Goal: Task Accomplishment & Management: Manage account settings

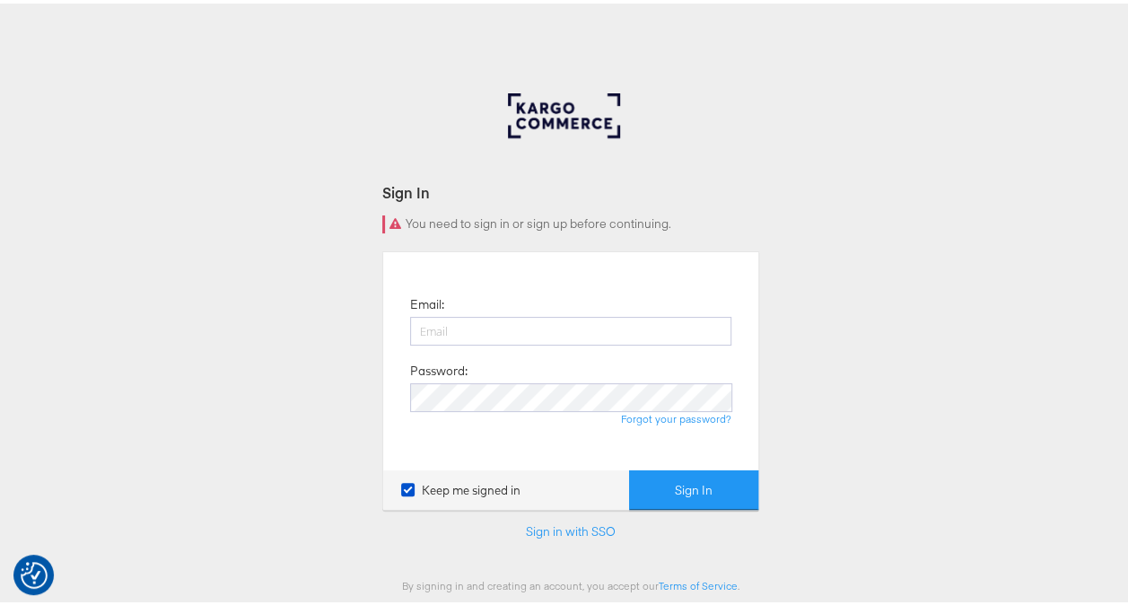
click at [389, 220] on div "You need to sign in or sign up before continuing." at bounding box center [570, 221] width 377 height 18
click at [401, 483] on icon at bounding box center [407, 485] width 13 height 13
click at [0, 0] on input "Keep me signed in" at bounding box center [0, 0] width 0 height 0
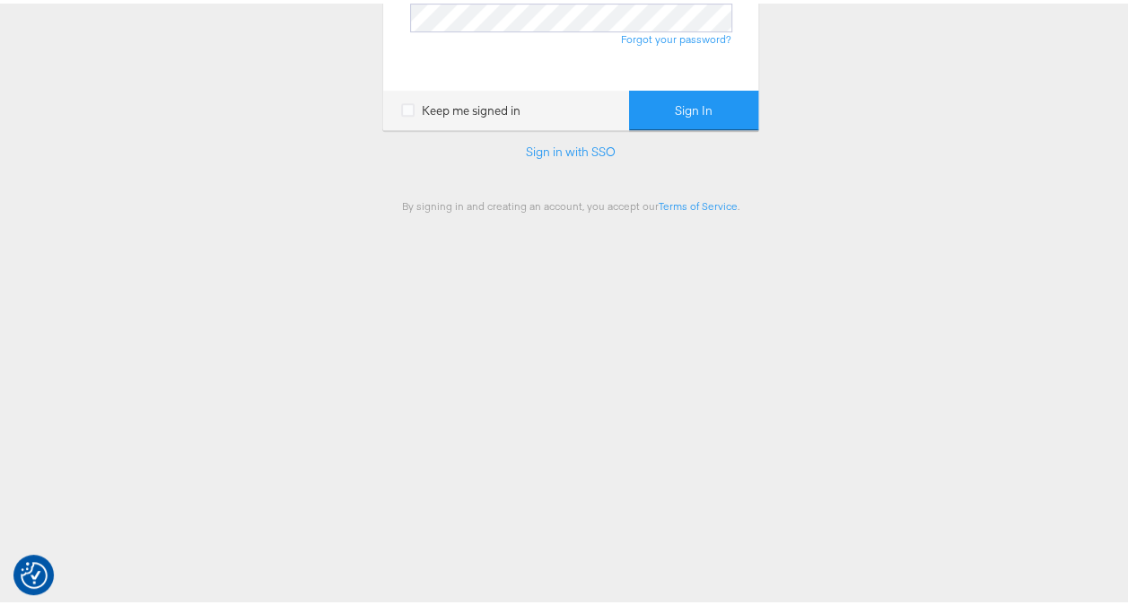
scroll to position [382, 0]
click at [35, 574] on img "Consent Preferences" at bounding box center [34, 571] width 27 height 27
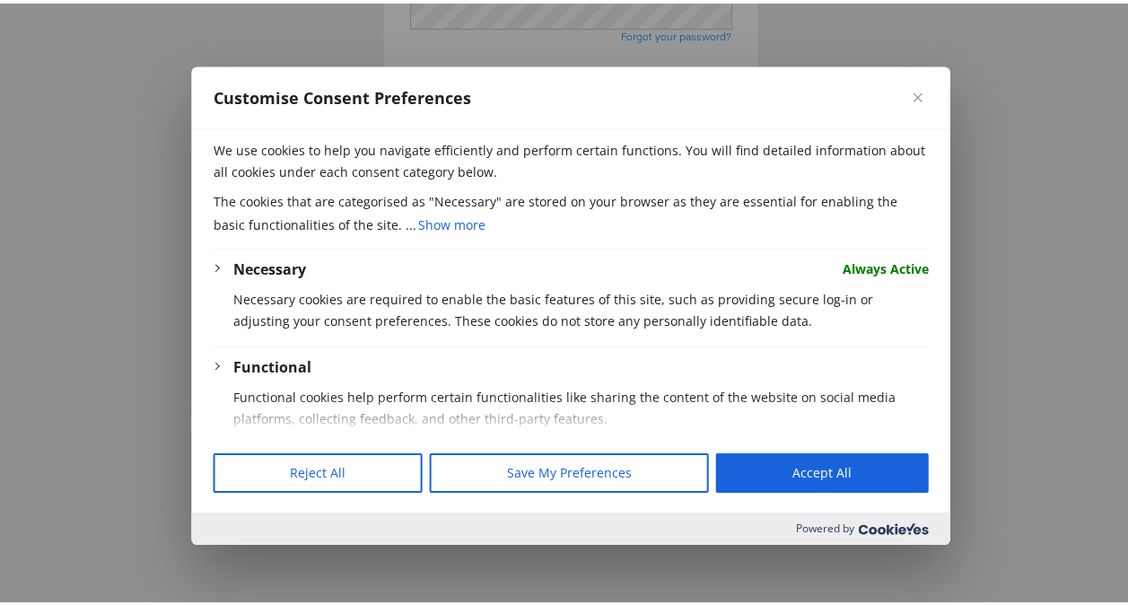
click at [834, 477] on button "Accept All" at bounding box center [821, 469] width 213 height 39
checkbox input "true"
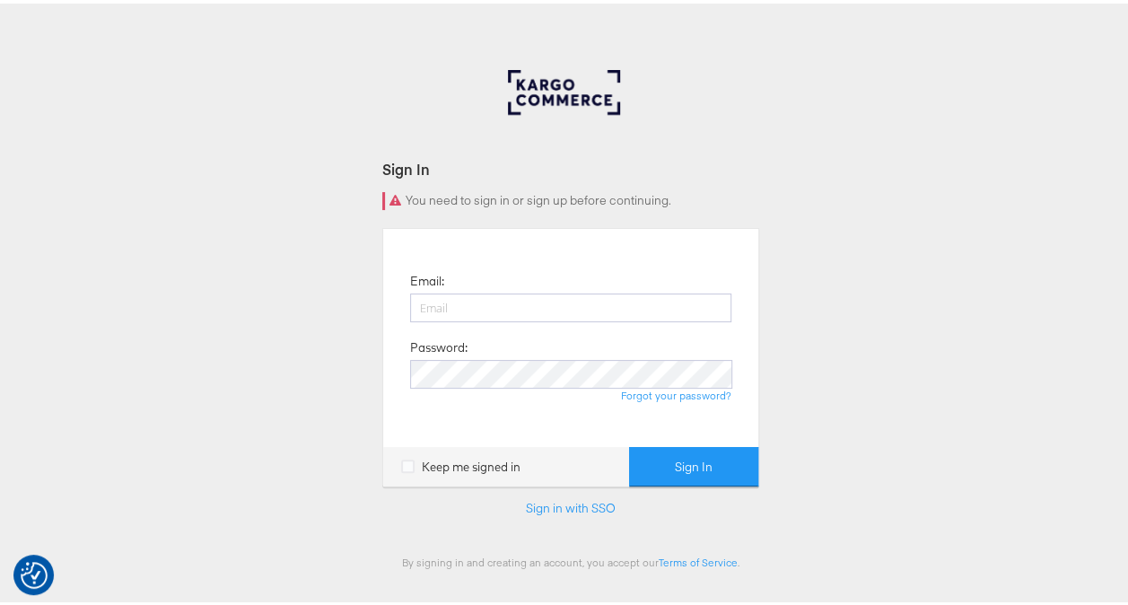
scroll to position [0, 0]
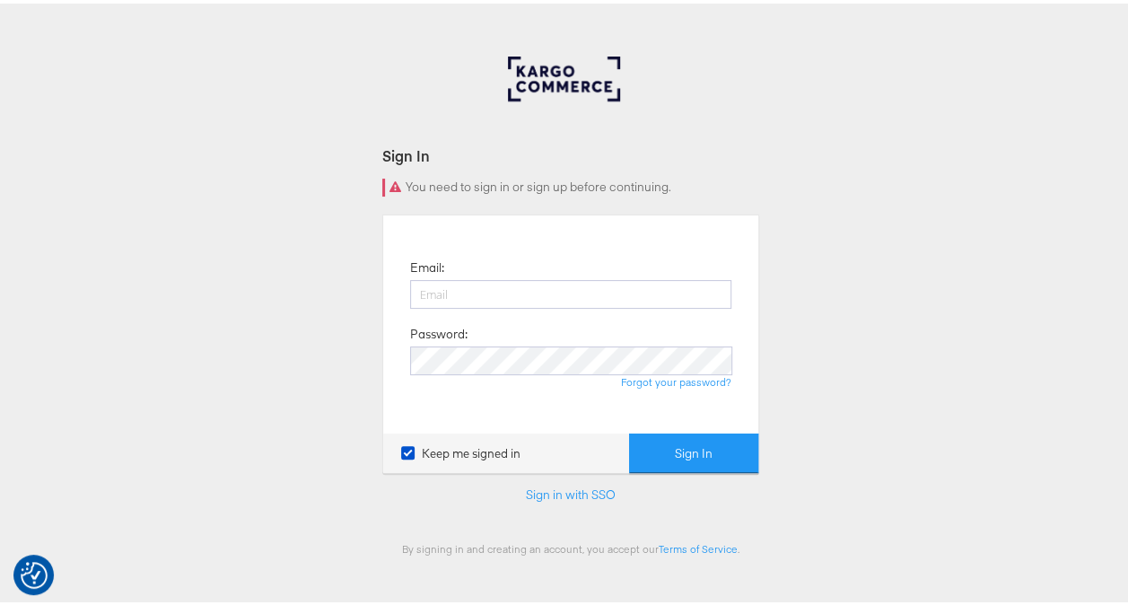
scroll to position [23, 0]
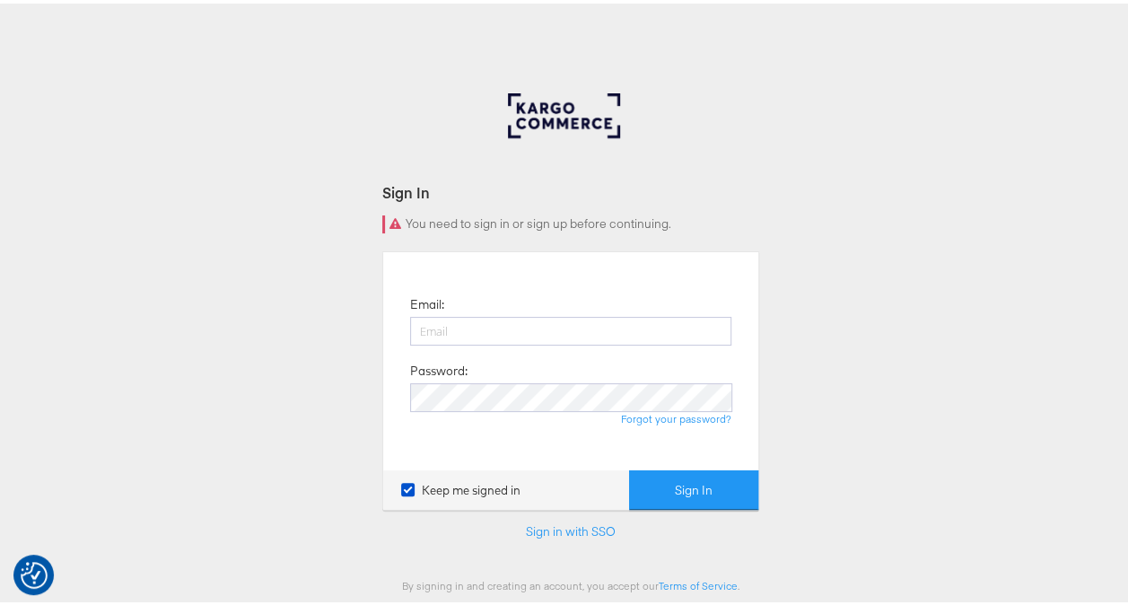
click at [576, 223] on div "You need to sign in or sign up before continuing." at bounding box center [570, 221] width 377 height 18
click at [577, 223] on div "You need to sign in or sign up before continuing." at bounding box center [570, 221] width 377 height 18
drag, startPoint x: 577, startPoint y: 223, endPoint x: 825, endPoint y: 221, distance: 247.7
click at [825, 221] on div "Sign In You need to sign in or sign up before continuing. Email: Password: Forg…" at bounding box center [570, 538] width 1141 height 897
click at [454, 486] on label "Keep me signed in" at bounding box center [460, 486] width 119 height 17
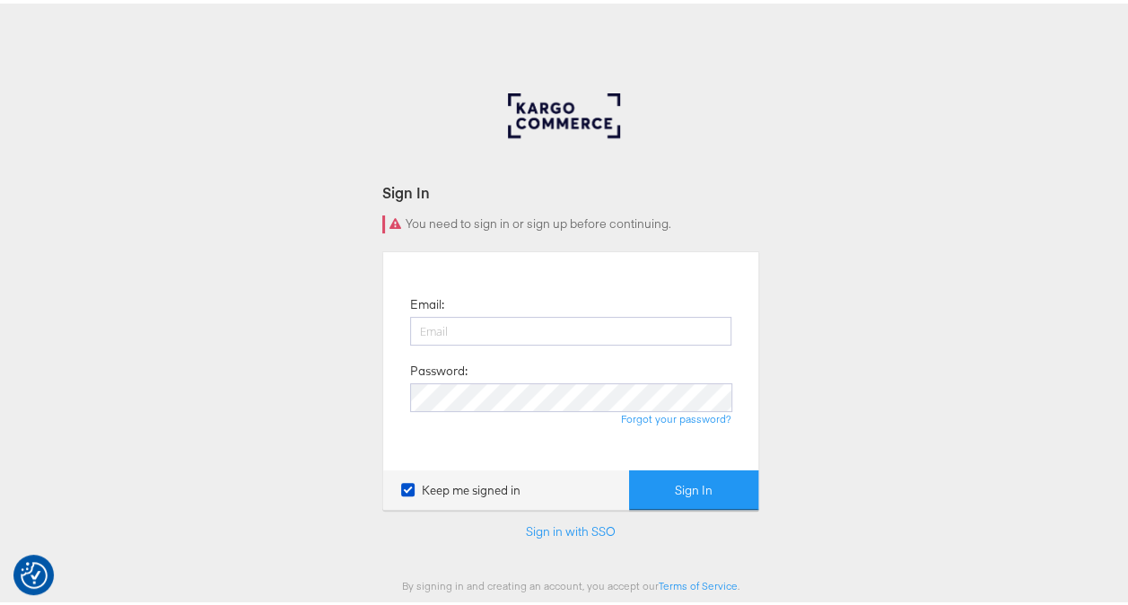
click at [0, 0] on input "Keep me signed in" at bounding box center [0, 0] width 0 height 0
click at [570, 528] on link "Sign in with SSO" at bounding box center [571, 528] width 90 height 16
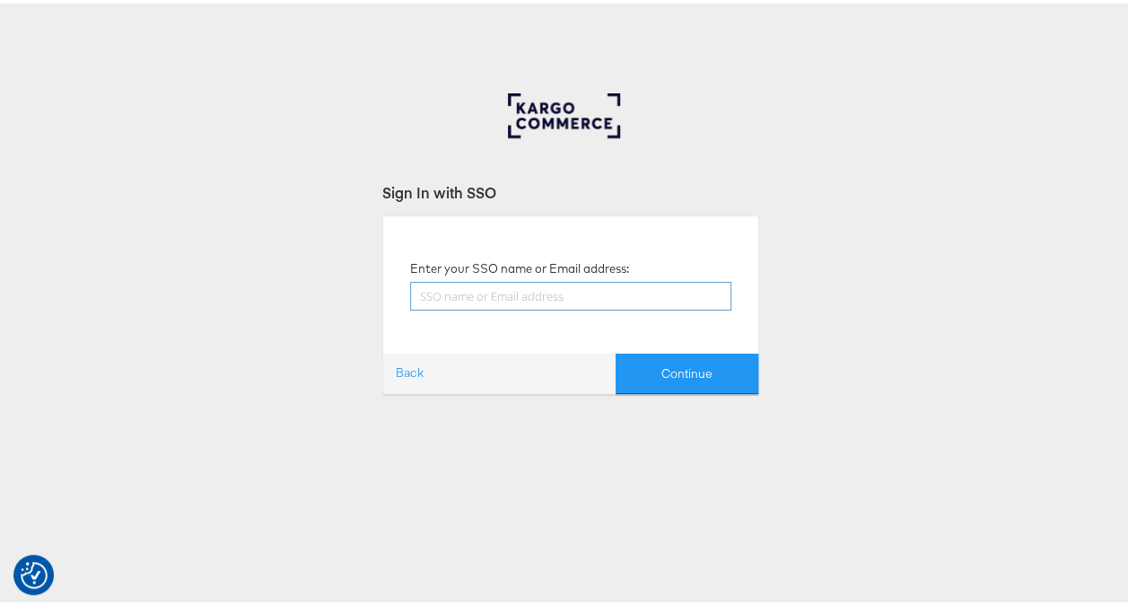
click at [524, 289] on input "text" at bounding box center [570, 292] width 321 height 29
type input "nidhi.vijayvargiya@groupm.com"
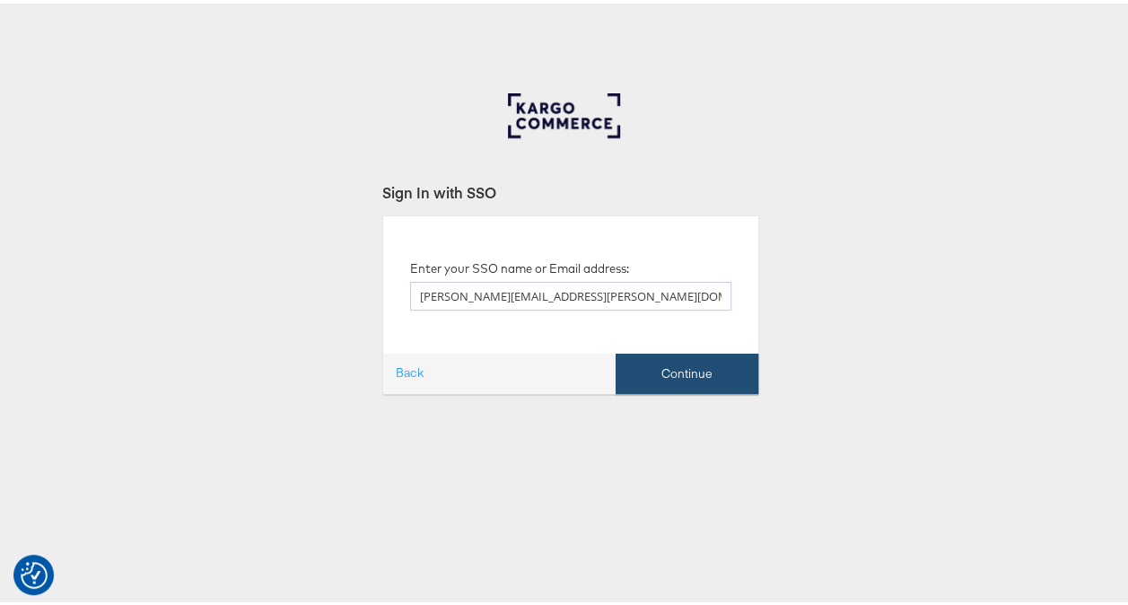
click at [705, 373] on button "Continue" at bounding box center [687, 370] width 143 height 40
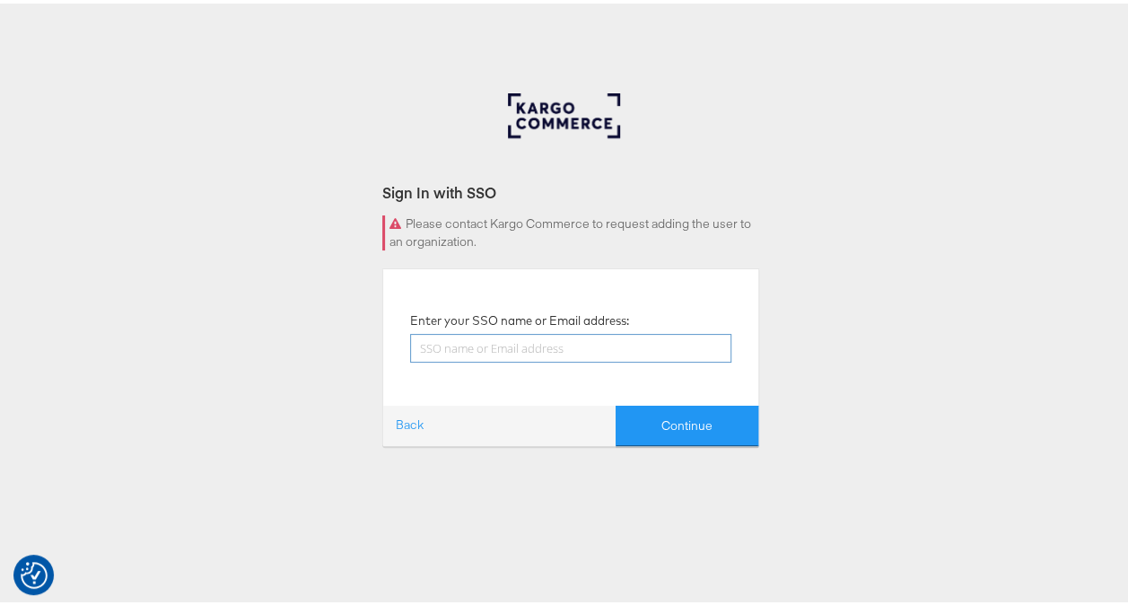
click at [573, 340] on input "text" at bounding box center [570, 344] width 321 height 29
type input "[PERSON_NAME][EMAIL_ADDRESS][PERSON_NAME][DOMAIN_NAME]"
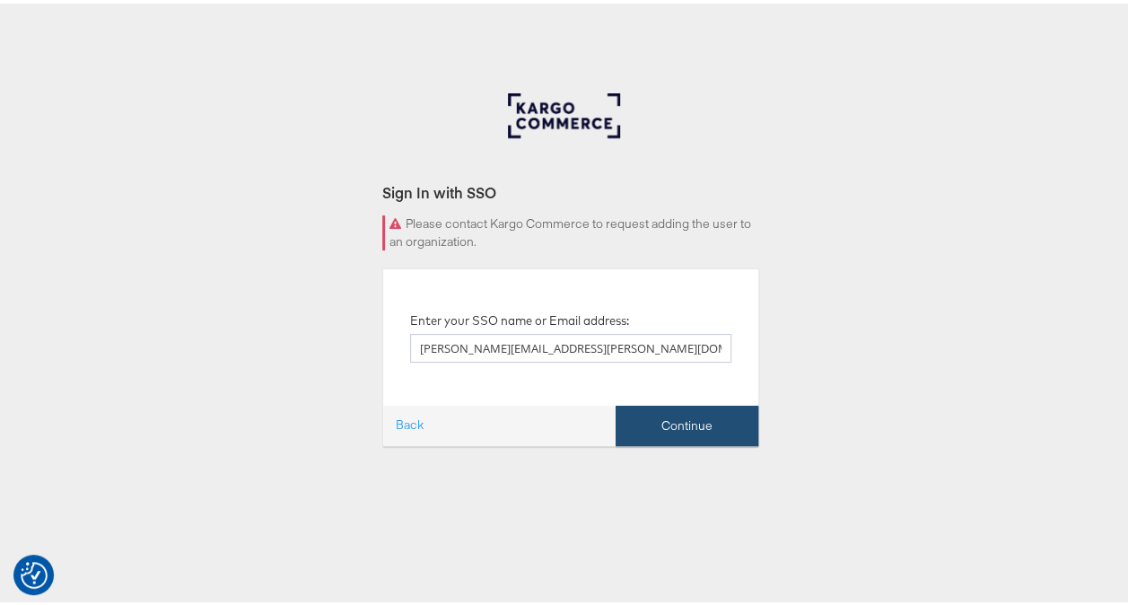
click at [655, 424] on button "Continue" at bounding box center [687, 422] width 143 height 40
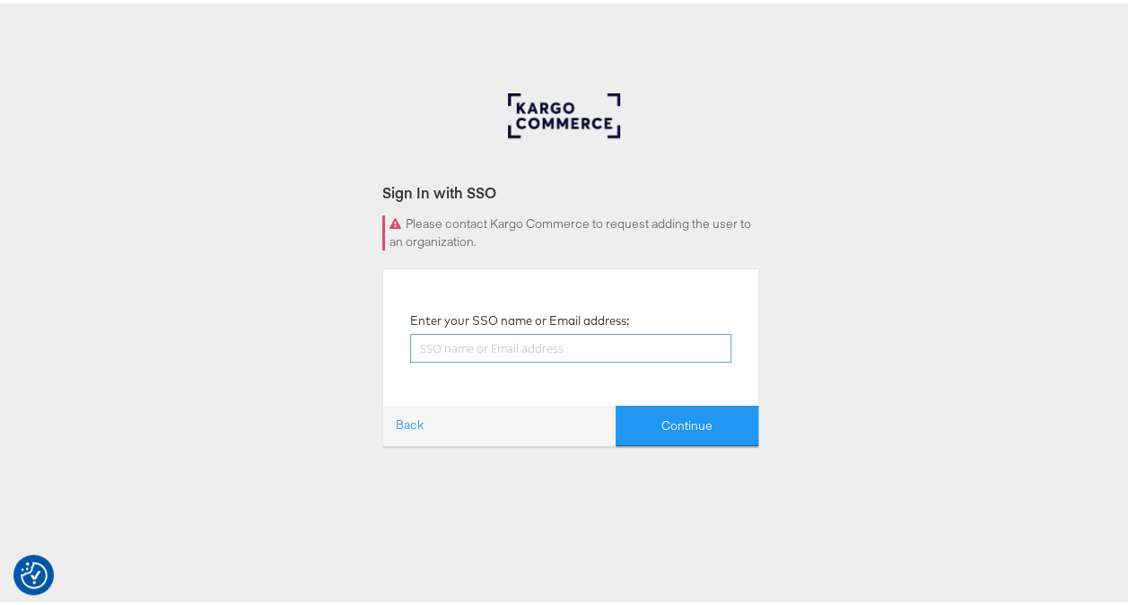
click at [519, 342] on input "text" at bounding box center [570, 344] width 321 height 29
type input "[PERSON_NAME][EMAIL_ADDRESS][PERSON_NAME][DOMAIN_NAME]"
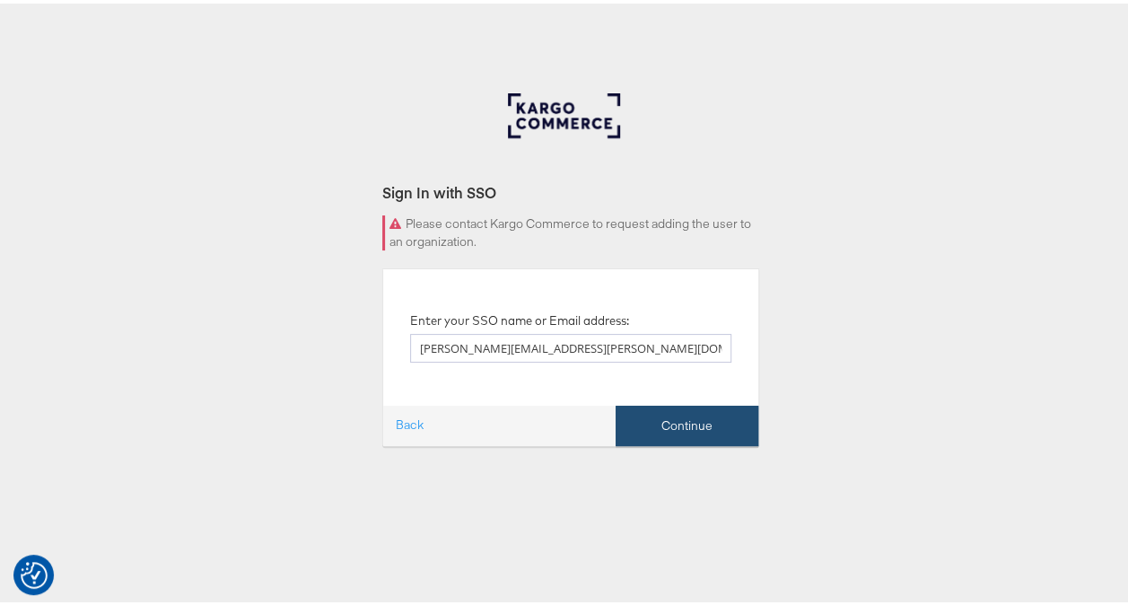
click at [657, 418] on button "Continue" at bounding box center [687, 422] width 143 height 40
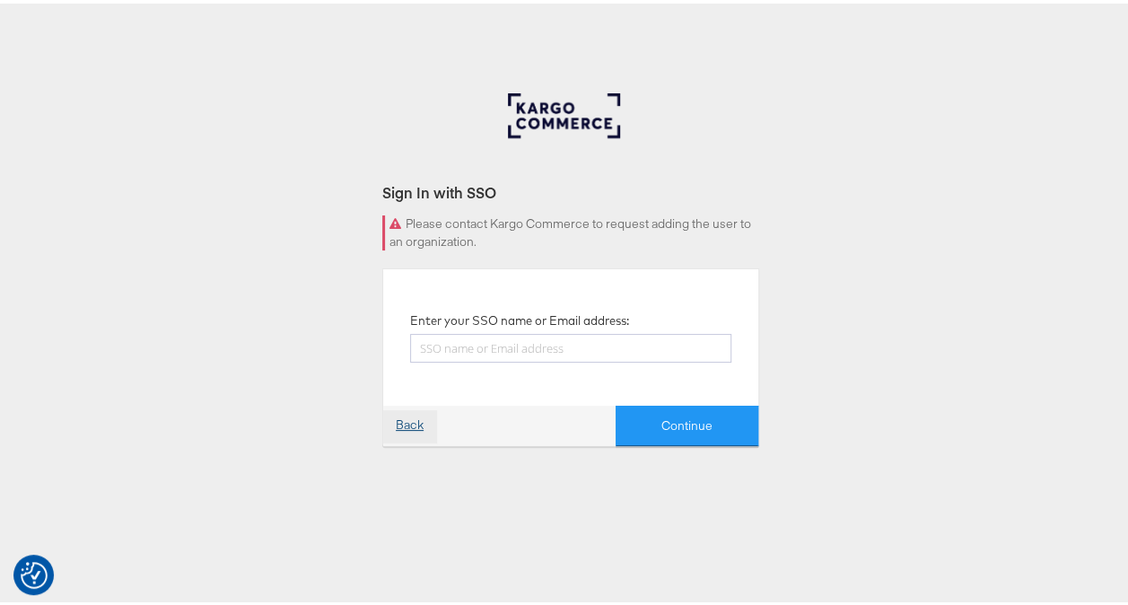
click at [397, 423] on link "Back" at bounding box center [409, 423] width 53 height 32
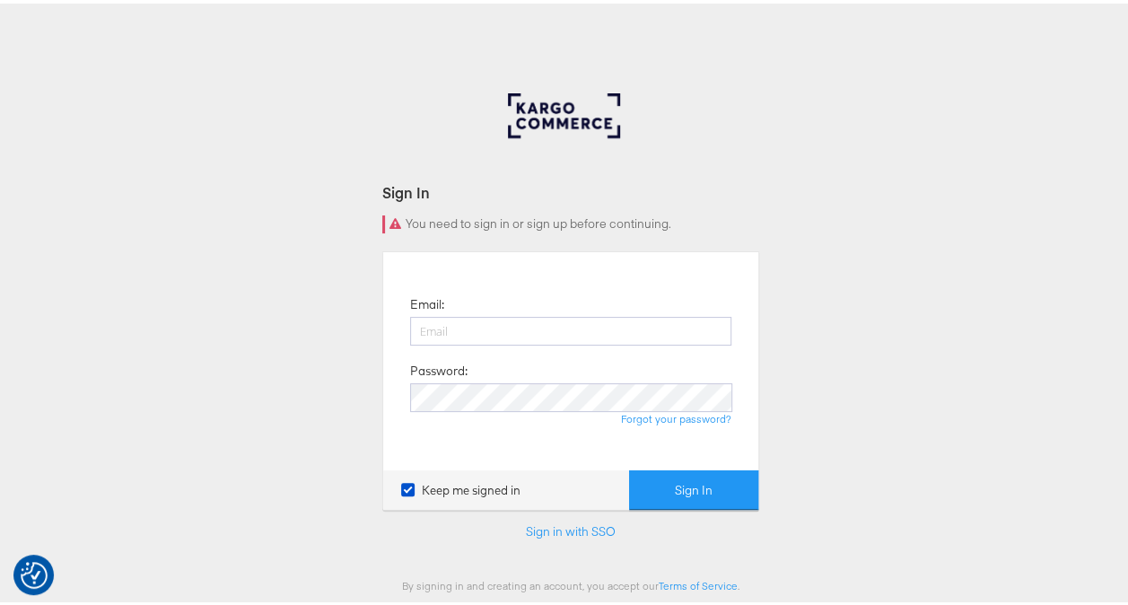
scroll to position [90, 0]
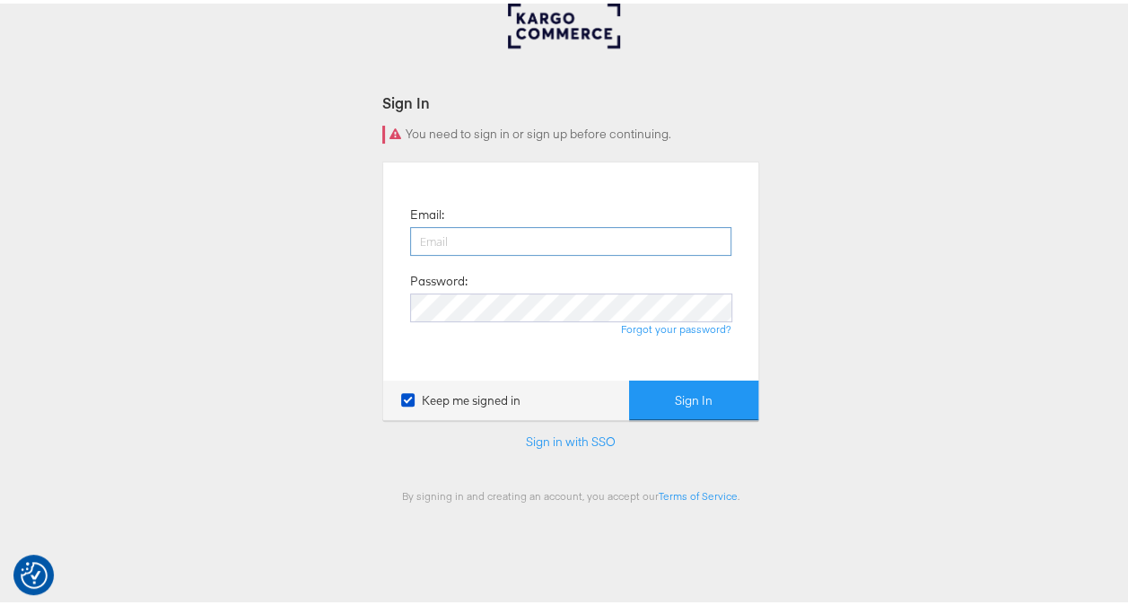
click at [529, 239] on input "email" at bounding box center [570, 237] width 321 height 29
type input "[PERSON_NAME][EMAIL_ADDRESS][PERSON_NAME][DOMAIN_NAME]"
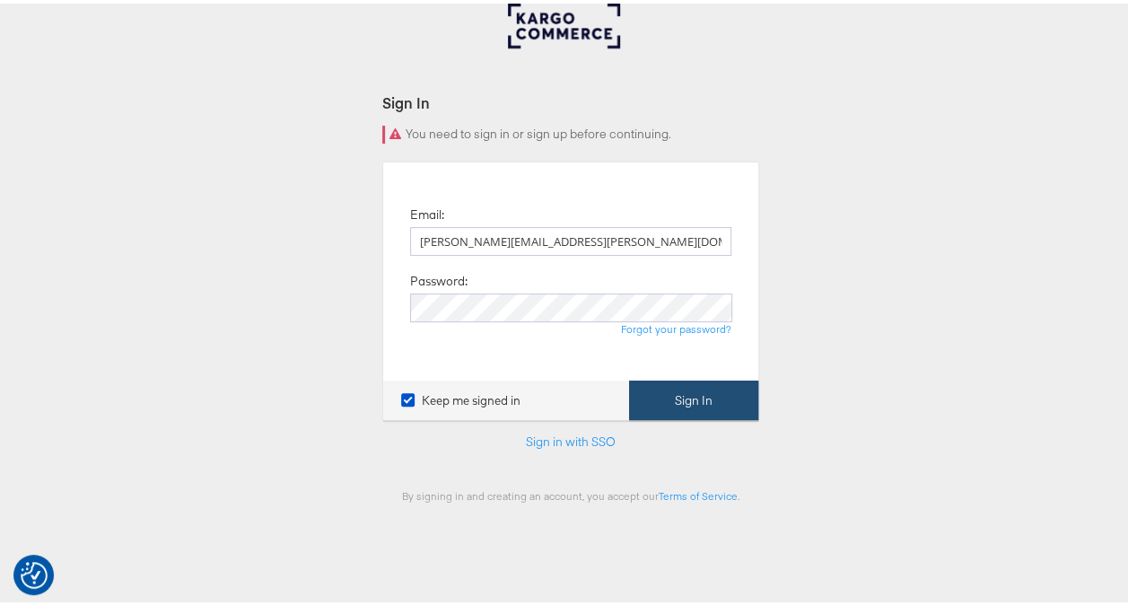
click at [683, 393] on button "Sign In" at bounding box center [693, 397] width 129 height 40
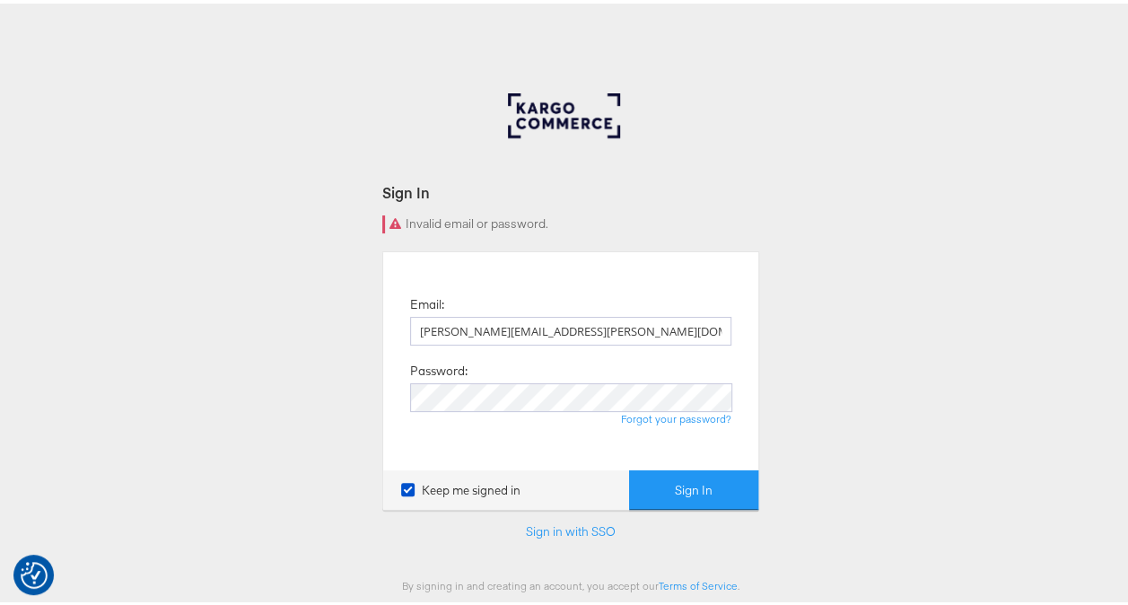
click at [626, 378] on div "Email: [PERSON_NAME][EMAIL_ADDRESS][PERSON_NAME][DOMAIN_NAME] Password: Forgot …" at bounding box center [571, 357] width 348 height 191
click at [686, 486] on button "Sign In" at bounding box center [693, 487] width 129 height 40
click at [682, 485] on button "Sign In" at bounding box center [693, 487] width 129 height 40
click at [793, 404] on div "Sign In Invalid email or password. Email: nidhi.vijayvargiya@groupm.com Passwor…" at bounding box center [570, 538] width 1141 height 897
click at [677, 488] on button "Sign In" at bounding box center [693, 487] width 129 height 40
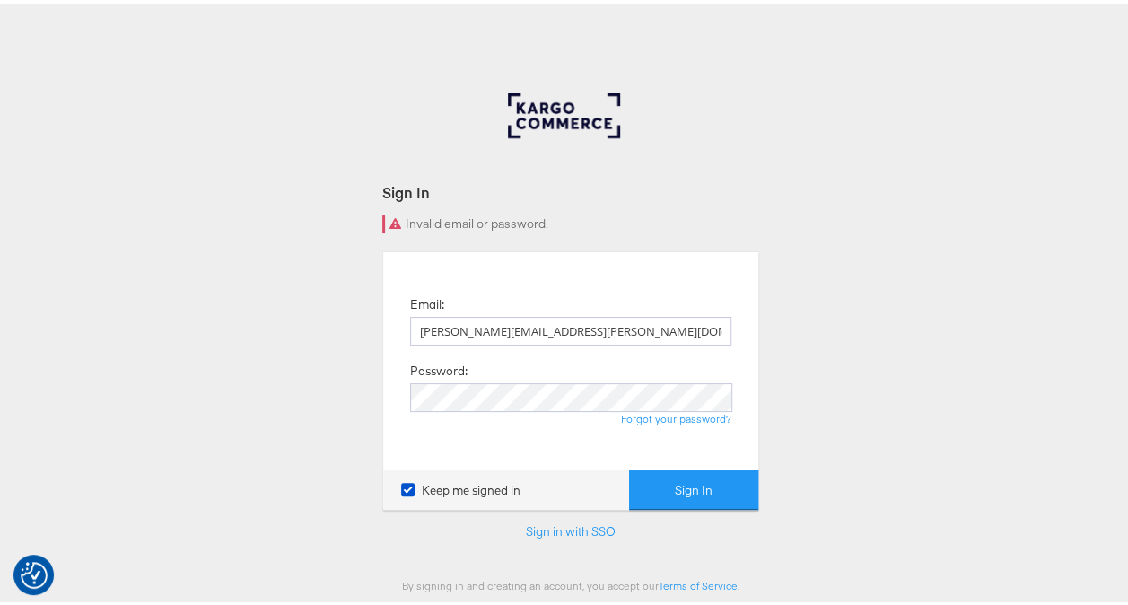
click at [538, 106] on div at bounding box center [571, 126] width 126 height 72
drag, startPoint x: 528, startPoint y: 228, endPoint x: 536, endPoint y: 258, distance: 30.7
click at [529, 230] on div "Invalid email or password." at bounding box center [570, 221] width 377 height 18
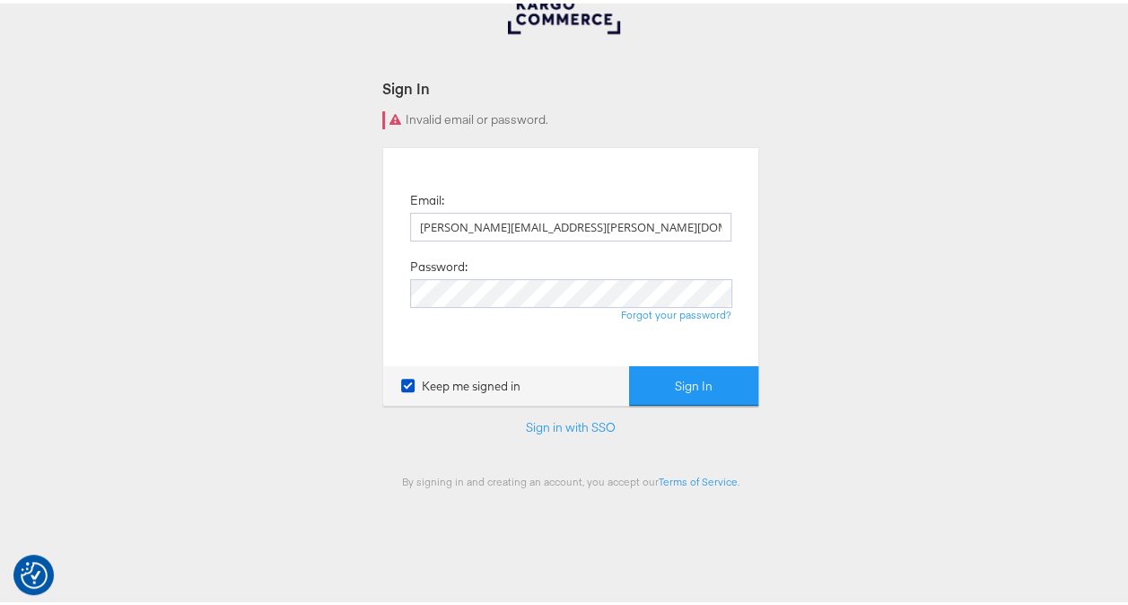
scroll to position [382, 0]
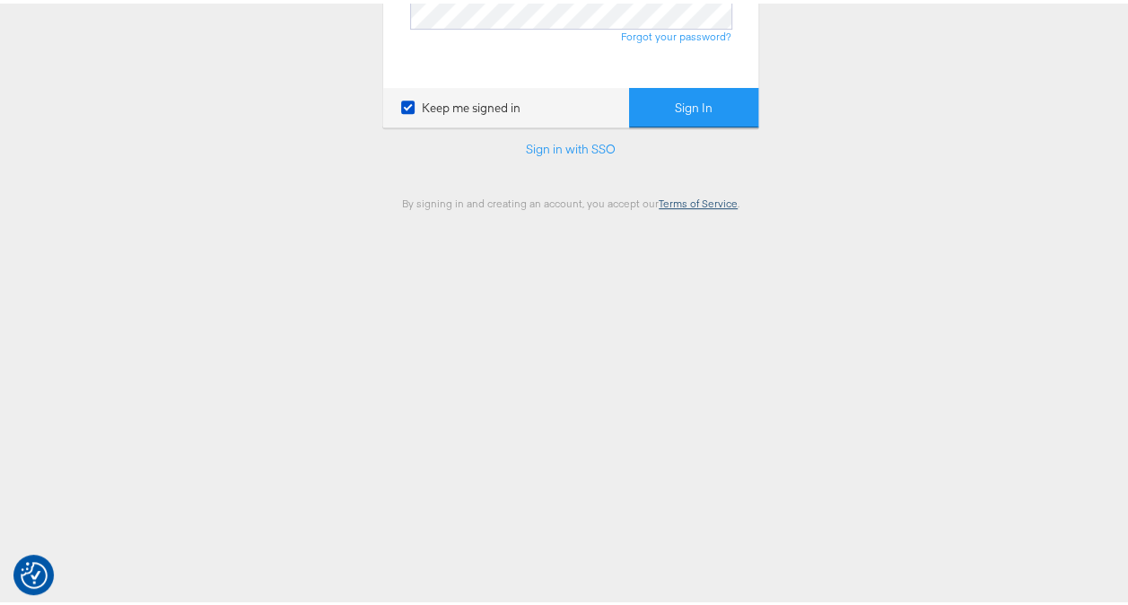
click at [693, 198] on link "Terms of Service" at bounding box center [698, 199] width 79 height 13
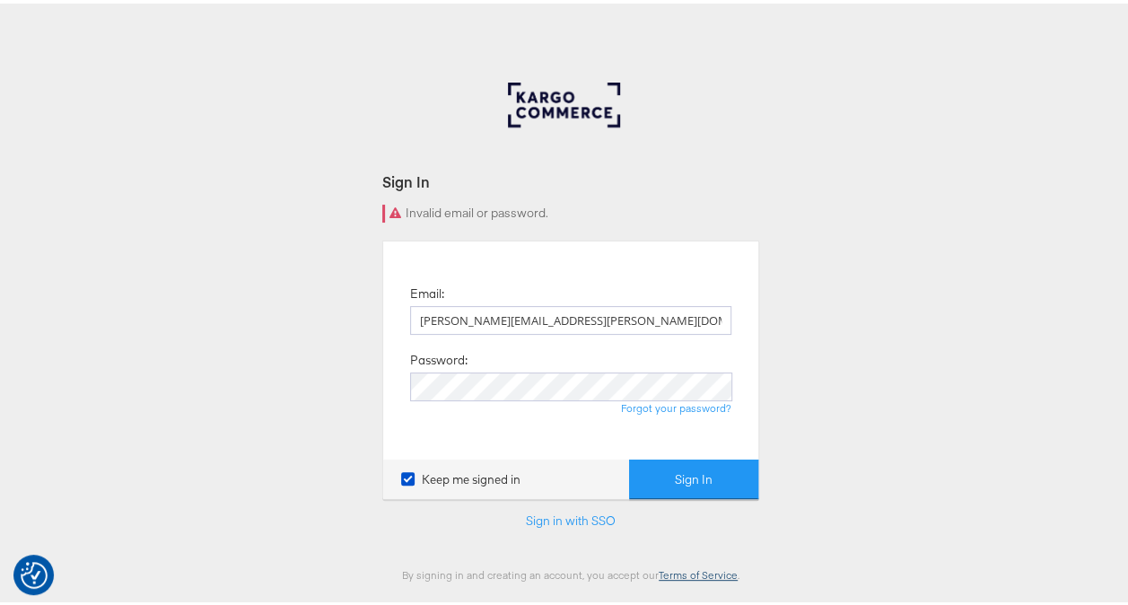
scroll to position [0, 0]
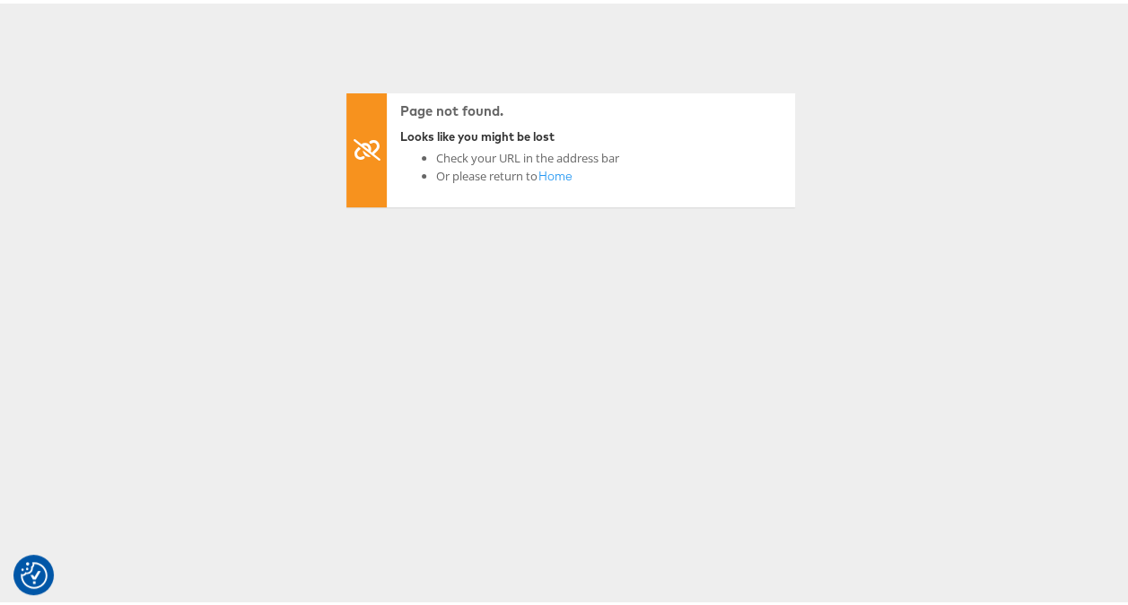
click at [1020, 224] on div "Page not found. Looks like you might be lost Check your URL in the address bar …" at bounding box center [570, 538] width 1141 height 897
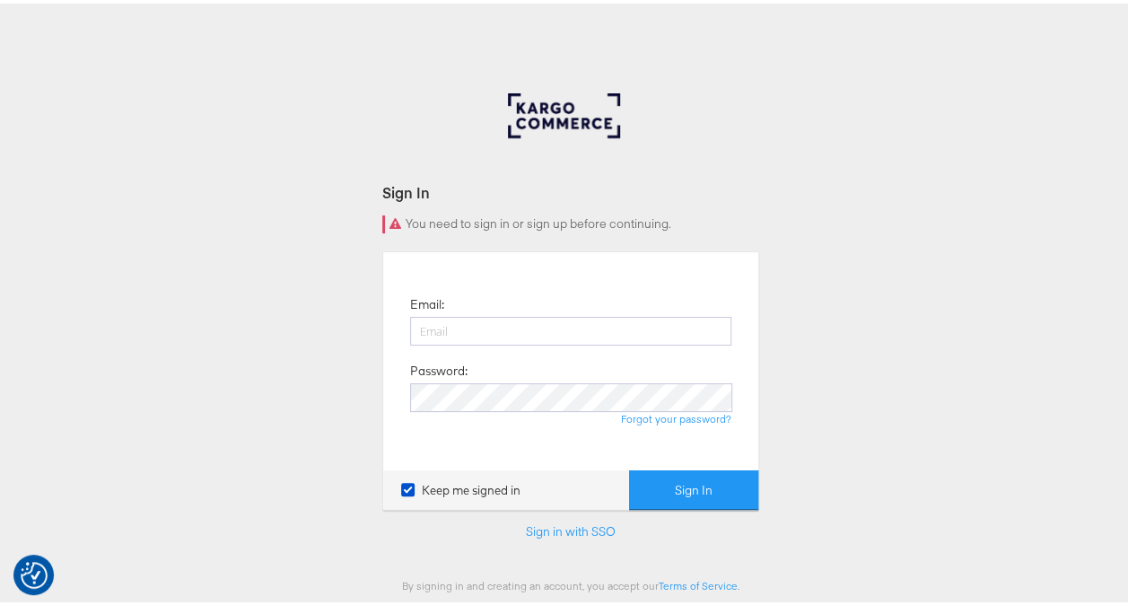
click at [394, 216] on div "You need to sign in or sign up before continuing." at bounding box center [570, 221] width 377 height 18
click at [395, 197] on div "Sign In" at bounding box center [570, 189] width 377 height 21
click at [396, 188] on div "Sign In" at bounding box center [570, 189] width 377 height 21
click at [540, 117] on div at bounding box center [571, 126] width 126 height 72
click at [540, 115] on div at bounding box center [571, 126] width 126 height 72
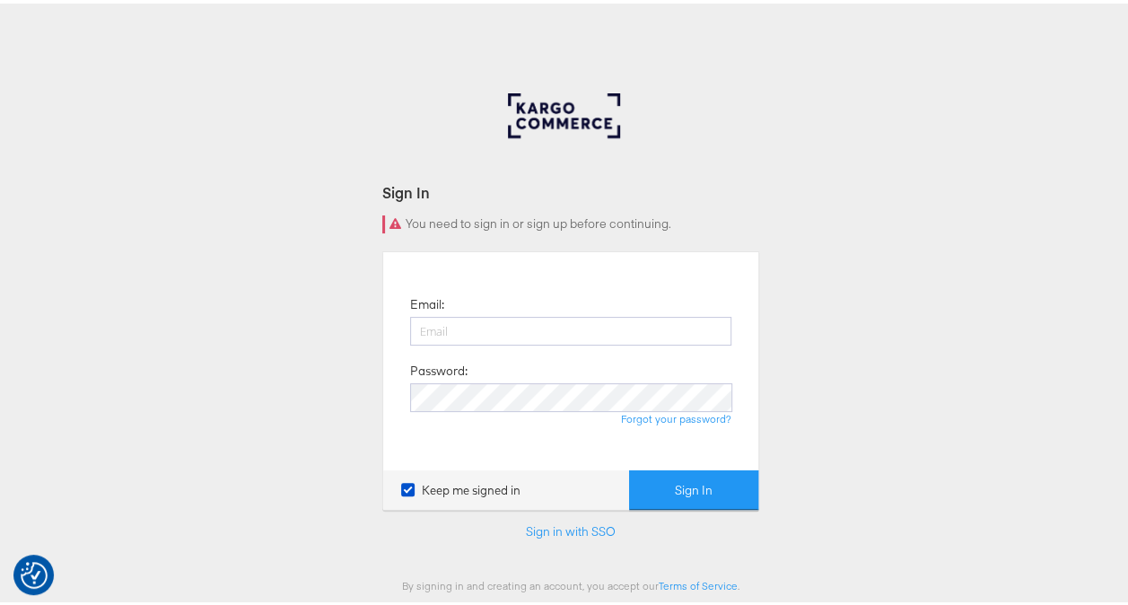
click at [541, 115] on div at bounding box center [571, 126] width 126 height 72
click at [541, 117] on div at bounding box center [571, 126] width 126 height 72
click at [478, 337] on input "email" at bounding box center [570, 327] width 321 height 29
type input "[PERSON_NAME][EMAIL_ADDRESS][PERSON_NAME][DOMAIN_NAME]"
click at [686, 490] on button "Sign In" at bounding box center [693, 487] width 129 height 40
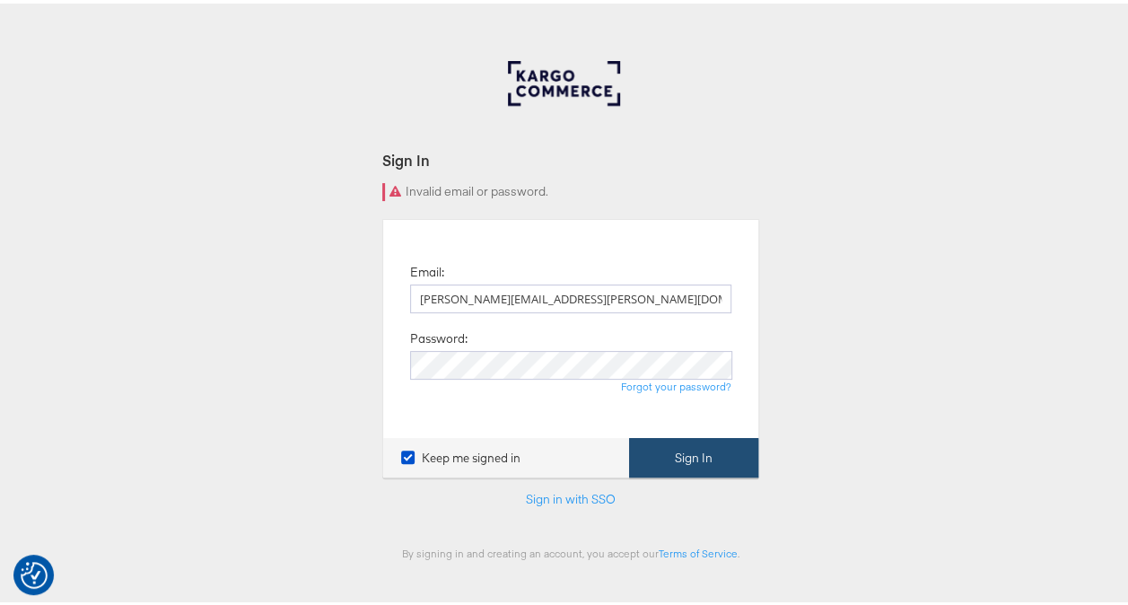
scroll to position [23, 0]
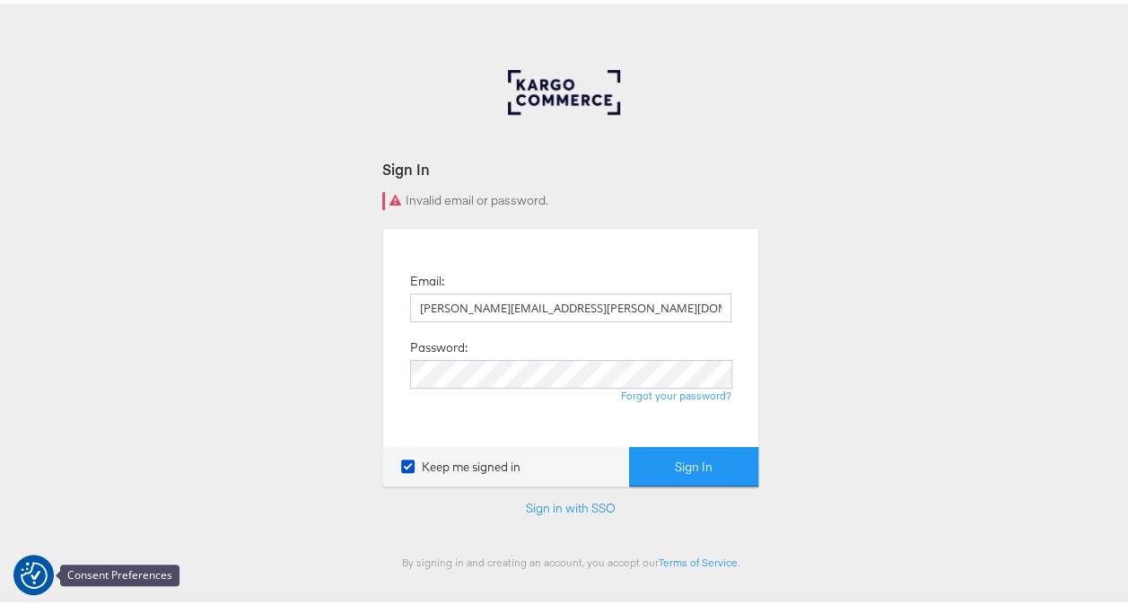
click at [22, 571] on img "Consent Preferences" at bounding box center [34, 571] width 27 height 27
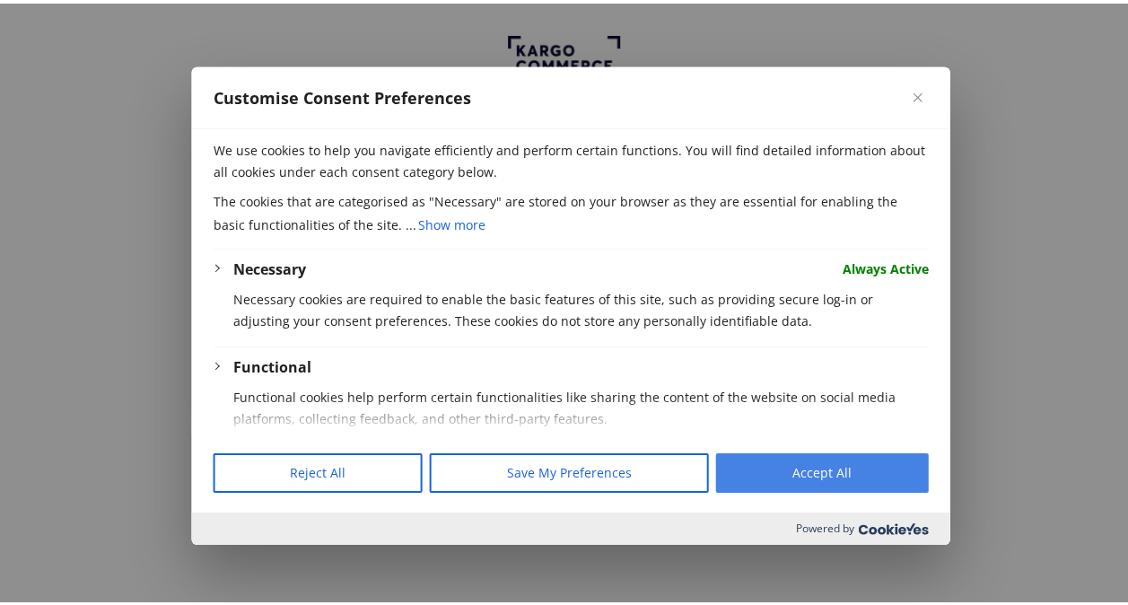
scroll to position [293, 0]
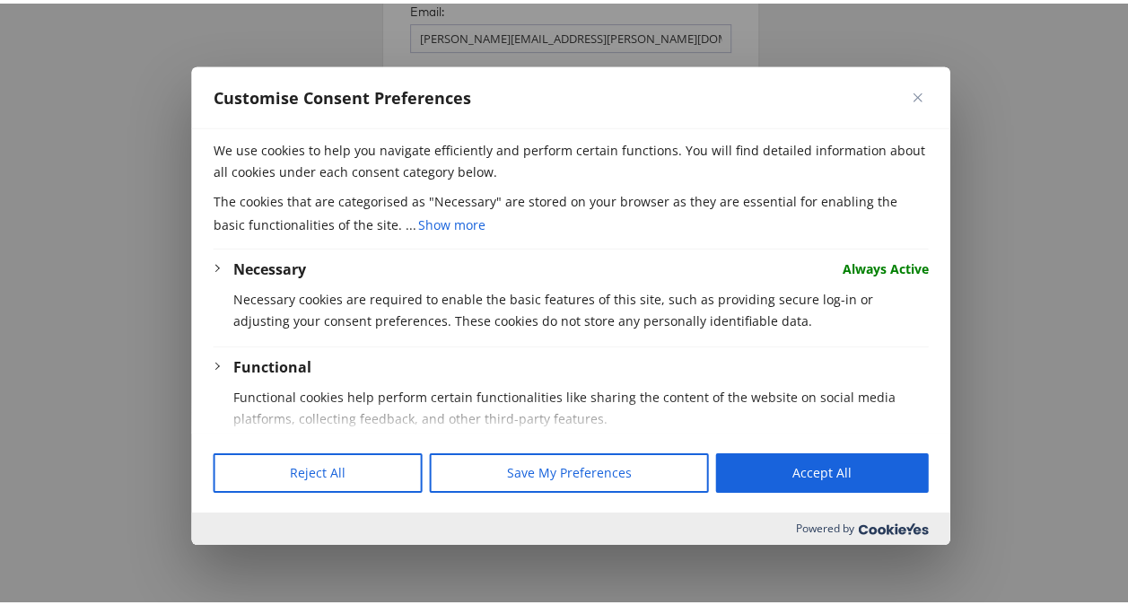
click at [853, 472] on button "Accept All" at bounding box center [821, 469] width 213 height 39
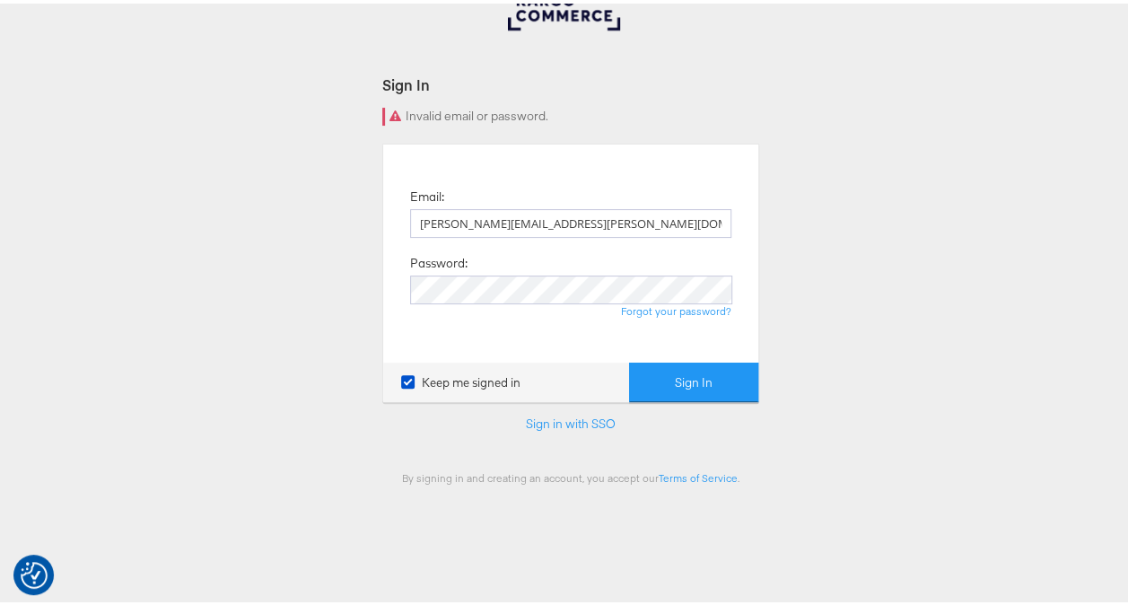
scroll to position [0, 0]
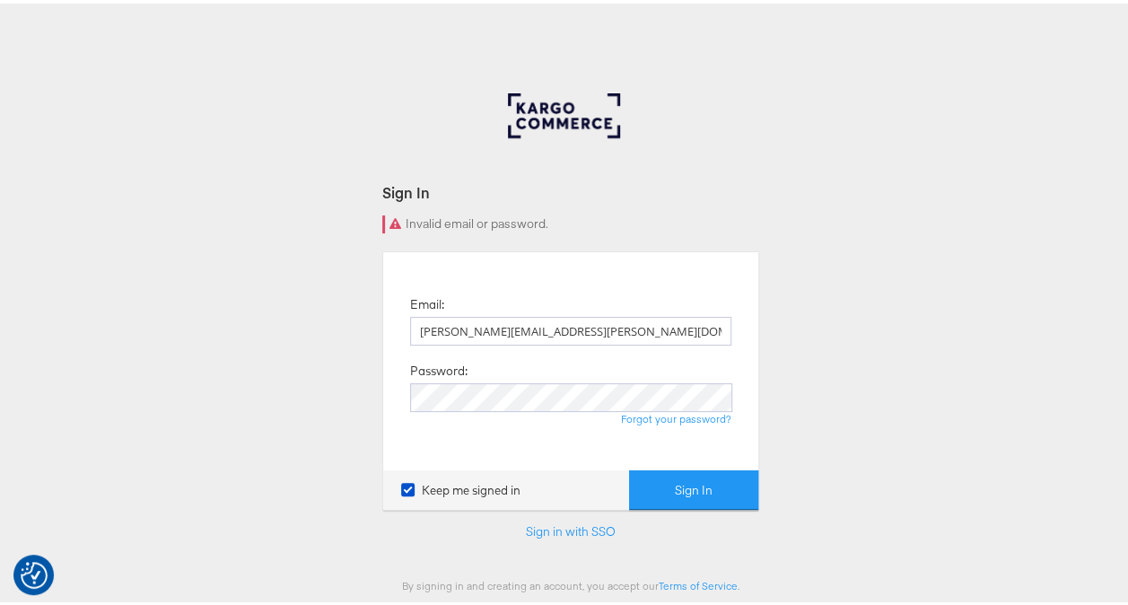
click at [547, 100] on div at bounding box center [571, 126] width 126 height 72
